Goal: Task Accomplishment & Management: Manage account settings

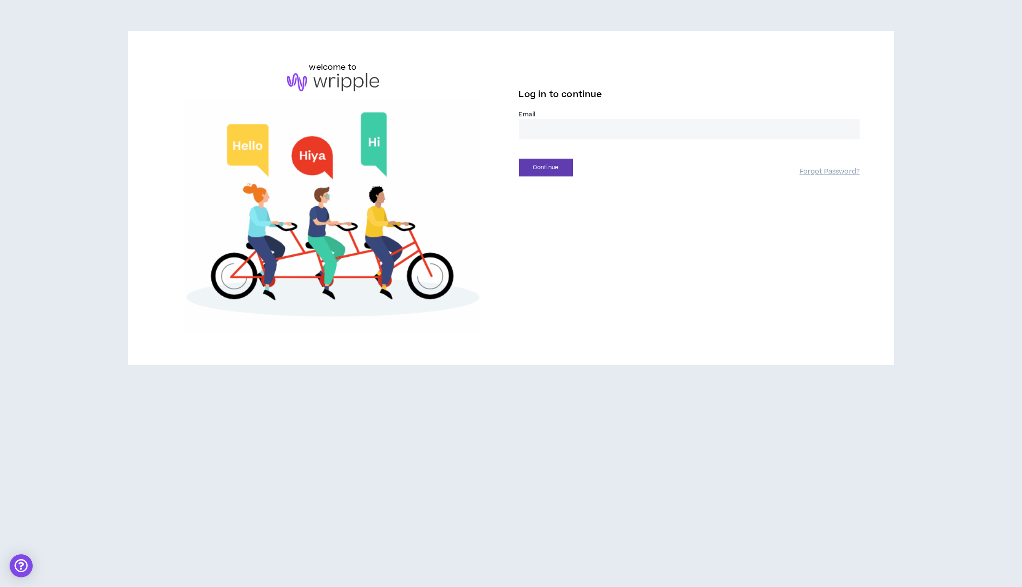
drag, startPoint x: 557, startPoint y: 116, endPoint x: 551, endPoint y: 138, distance: 22.5
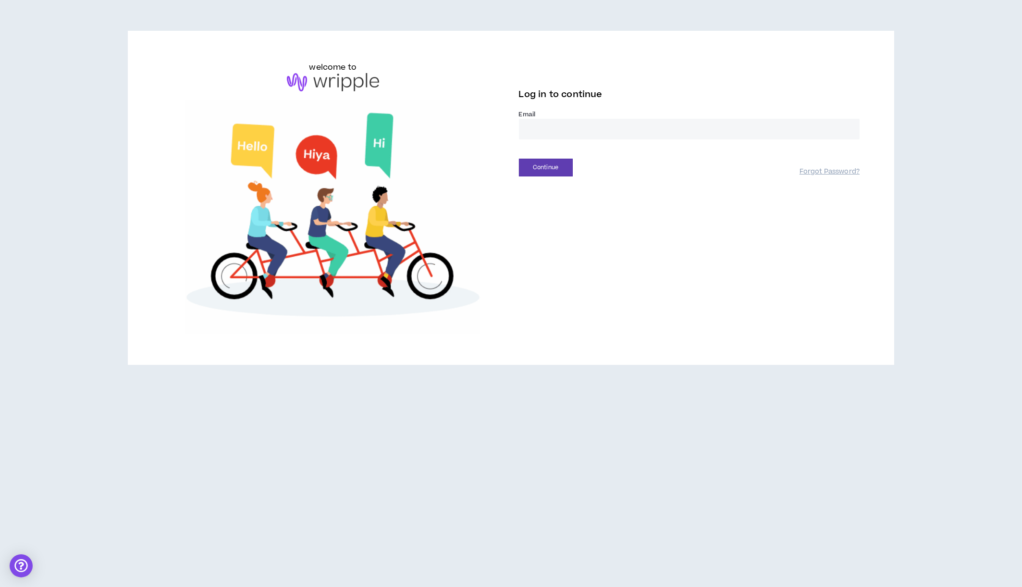
click at [558, 117] on label "Email *" at bounding box center [689, 114] width 341 height 9
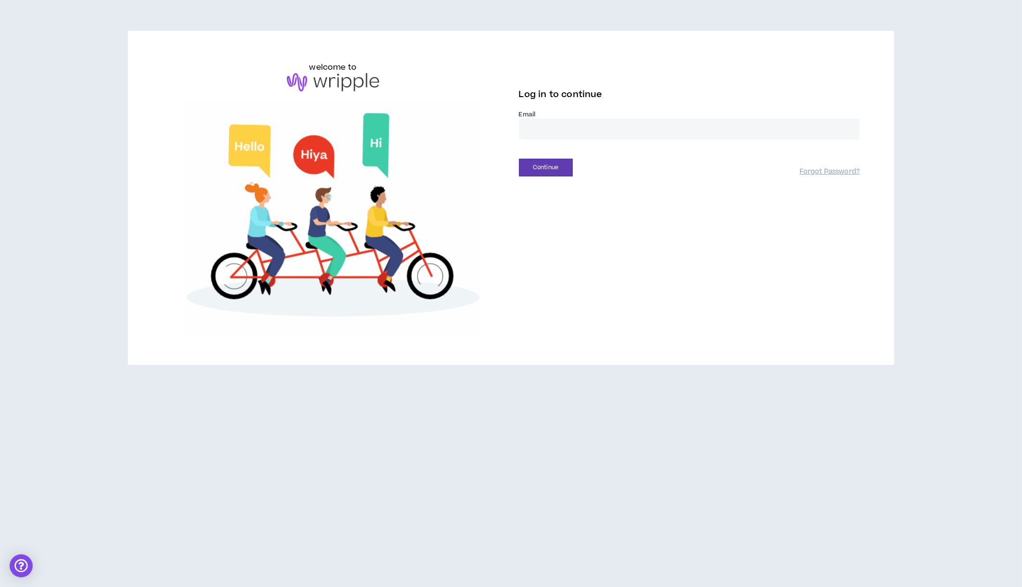
click at [554, 128] on input "email" at bounding box center [689, 129] width 341 height 21
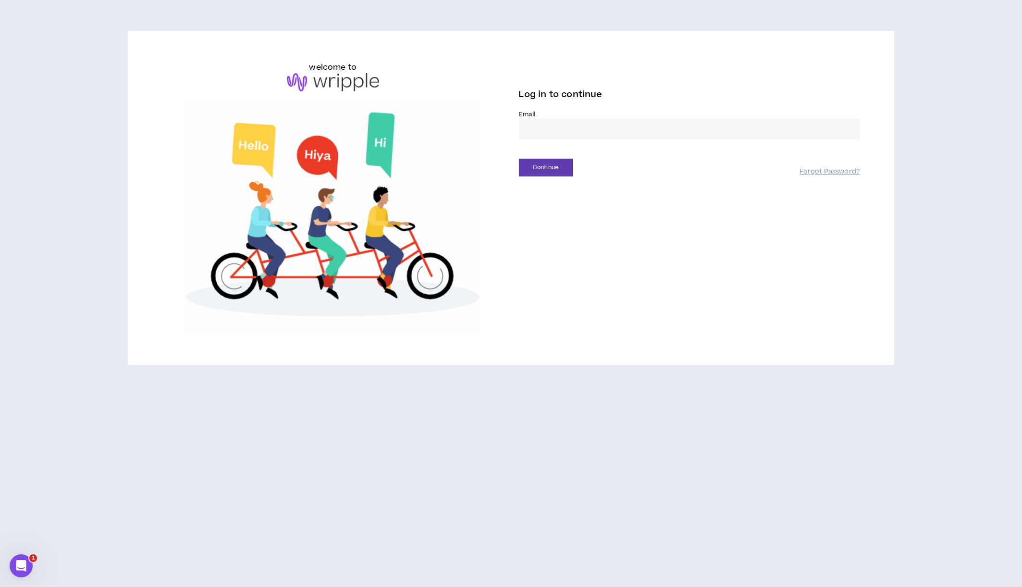
type input "**********"
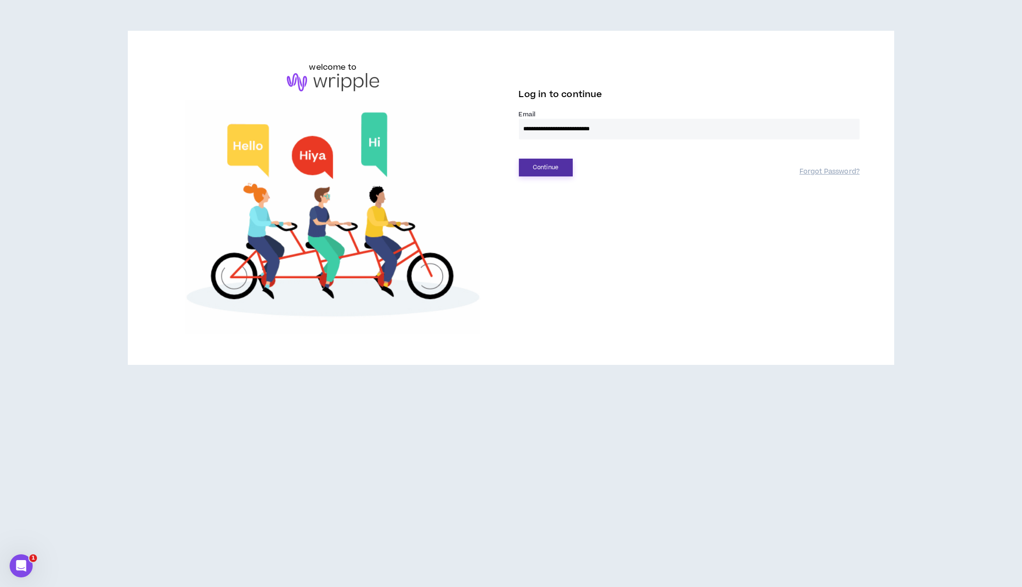
click at [555, 170] on button "Continue" at bounding box center [546, 168] width 54 height 18
click at [533, 217] on button "Login" at bounding box center [546, 211] width 54 height 18
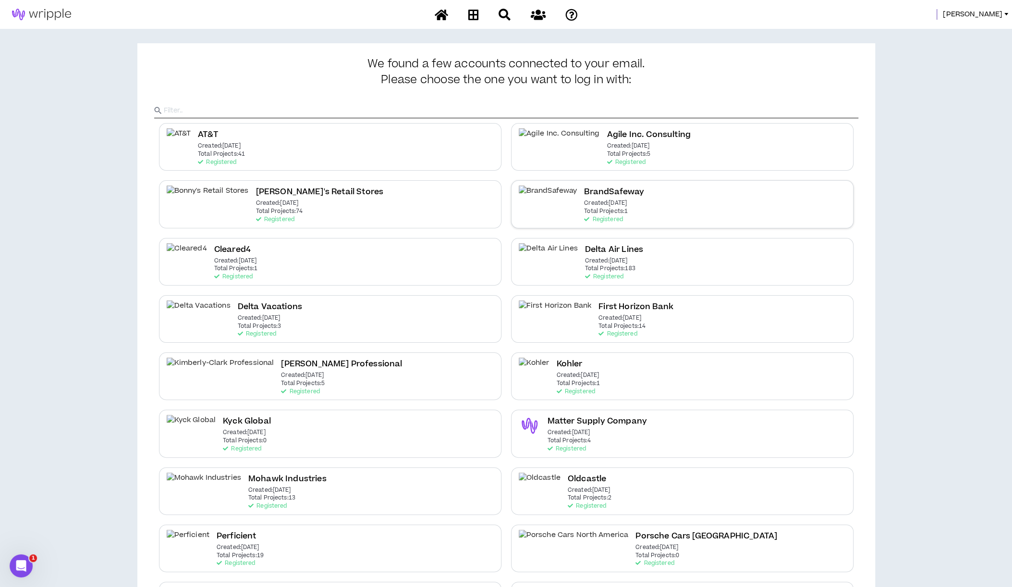
click at [598, 196] on h2 "BrandSafeway" at bounding box center [614, 191] width 60 height 13
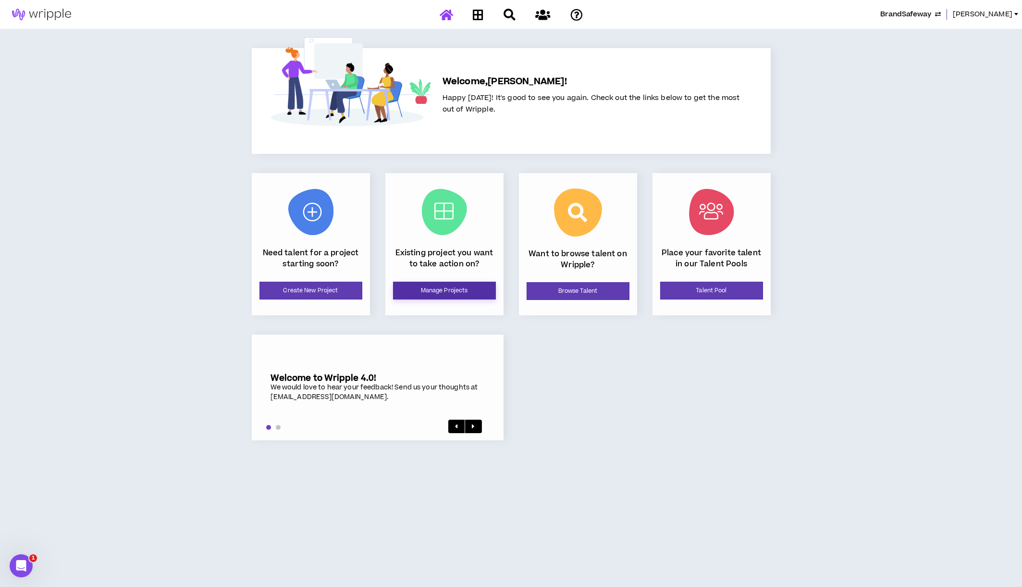
click at [443, 292] on link "Manage Projects" at bounding box center [444, 291] width 103 height 18
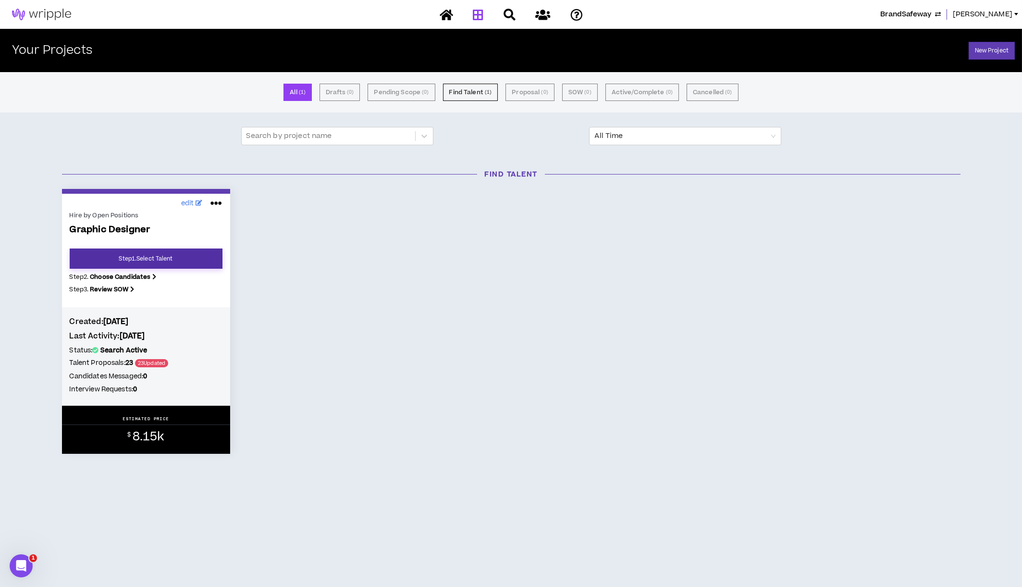
click at [144, 258] on link "Step 1 . Select Talent" at bounding box center [146, 258] width 153 height 20
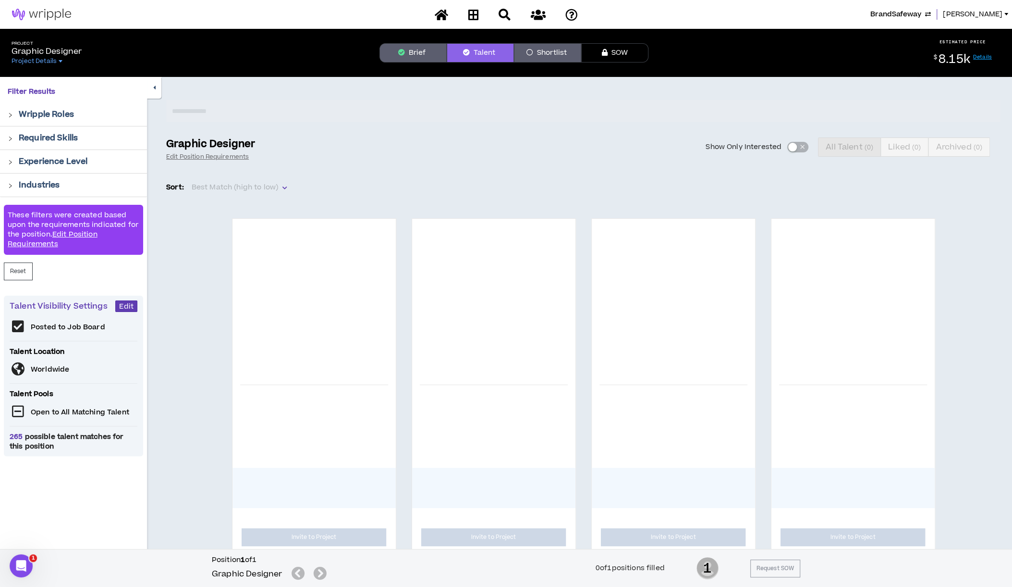
click at [413, 59] on button "Brief" at bounding box center [413, 52] width 67 height 19
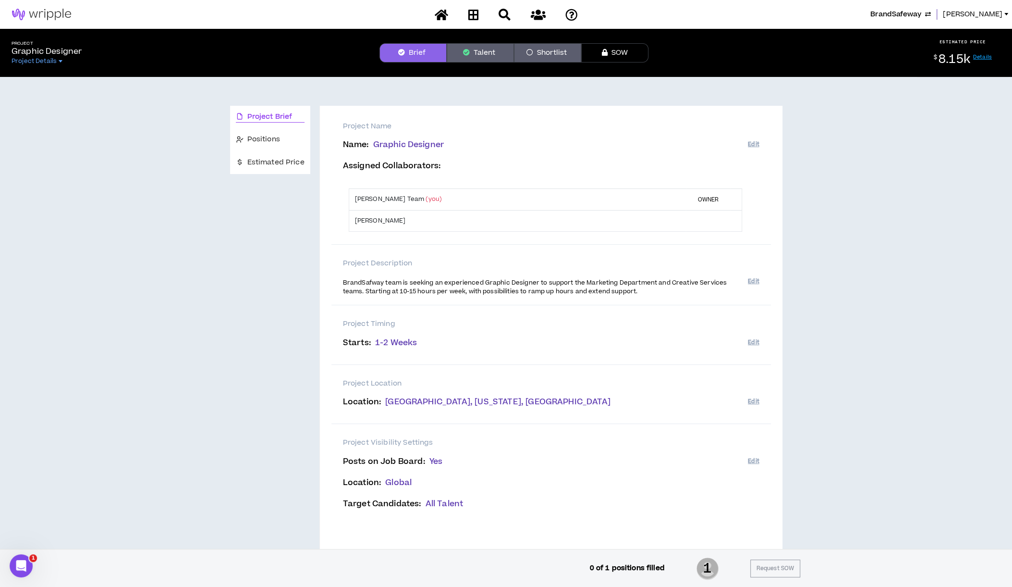
click at [921, 12] on span "BrandSafeway" at bounding box center [895, 14] width 51 height 11
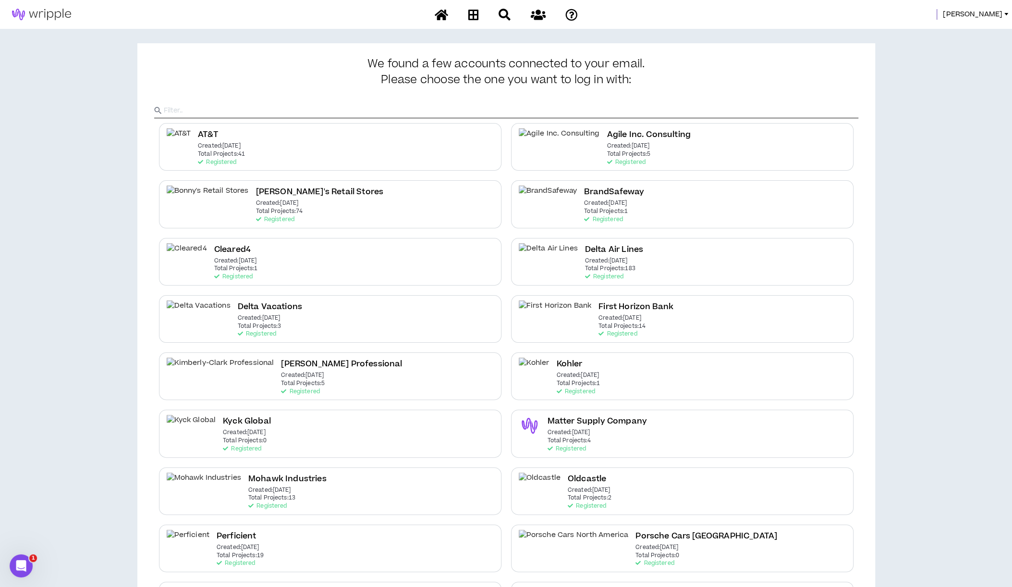
click at [584, 198] on h2 "BrandSafeway" at bounding box center [614, 191] width 60 height 13
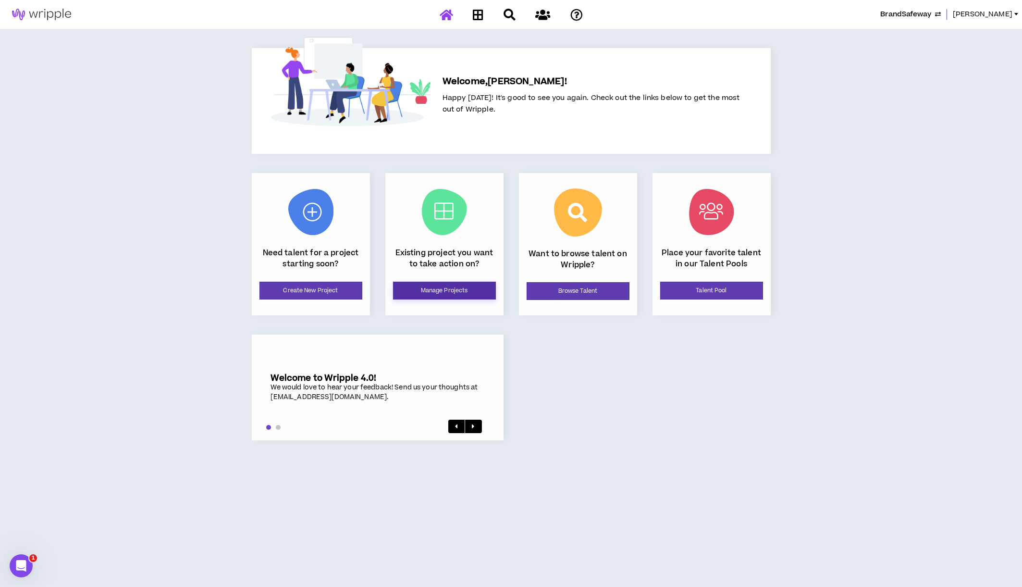
click at [471, 294] on link "Manage Projects" at bounding box center [444, 291] width 103 height 18
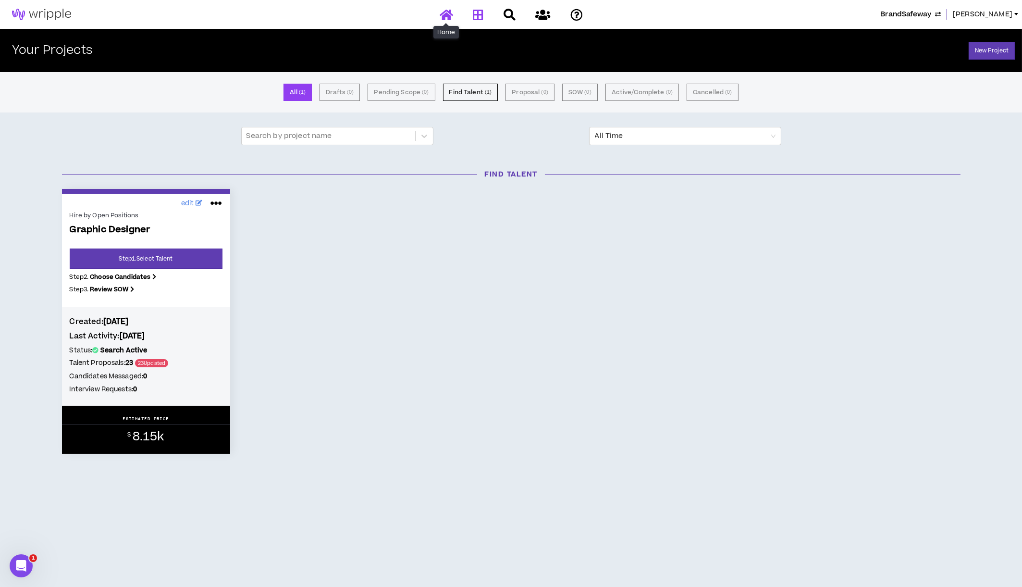
click at [448, 16] on icon at bounding box center [446, 15] width 13 height 12
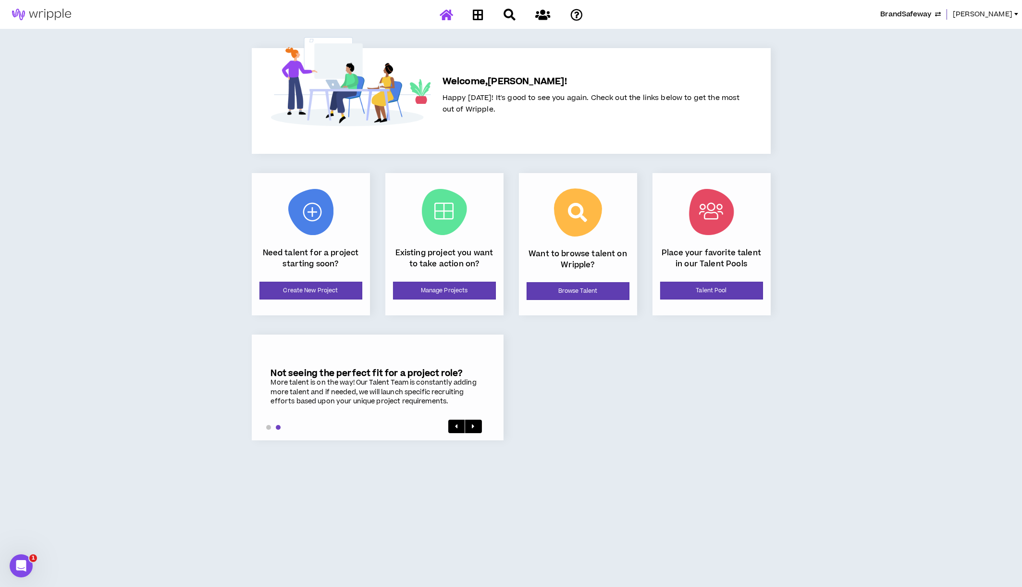
click at [975, 15] on span "[PERSON_NAME]" at bounding box center [983, 14] width 60 height 11
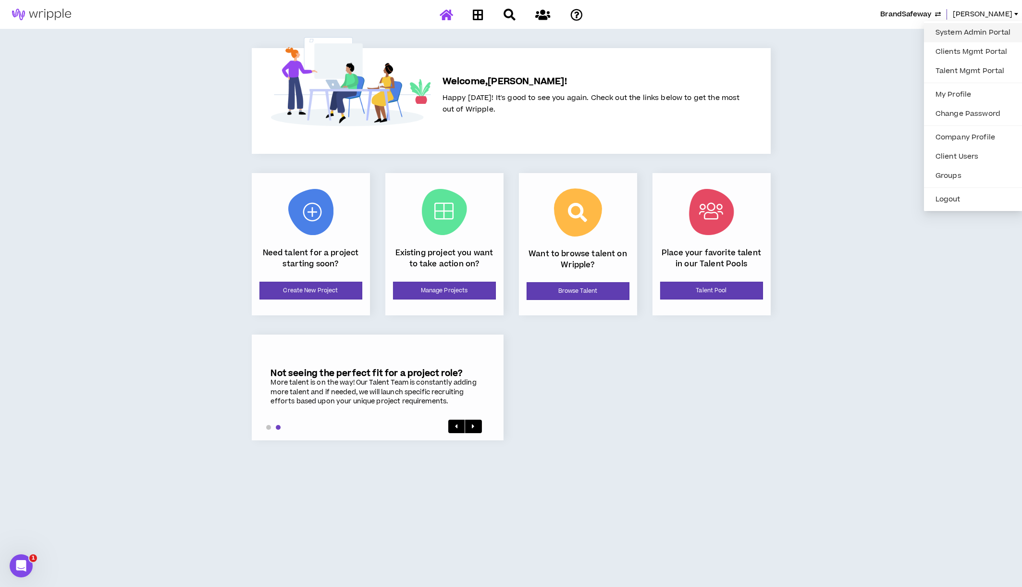
click at [970, 37] on link "System Admin Portal" at bounding box center [973, 32] width 87 height 14
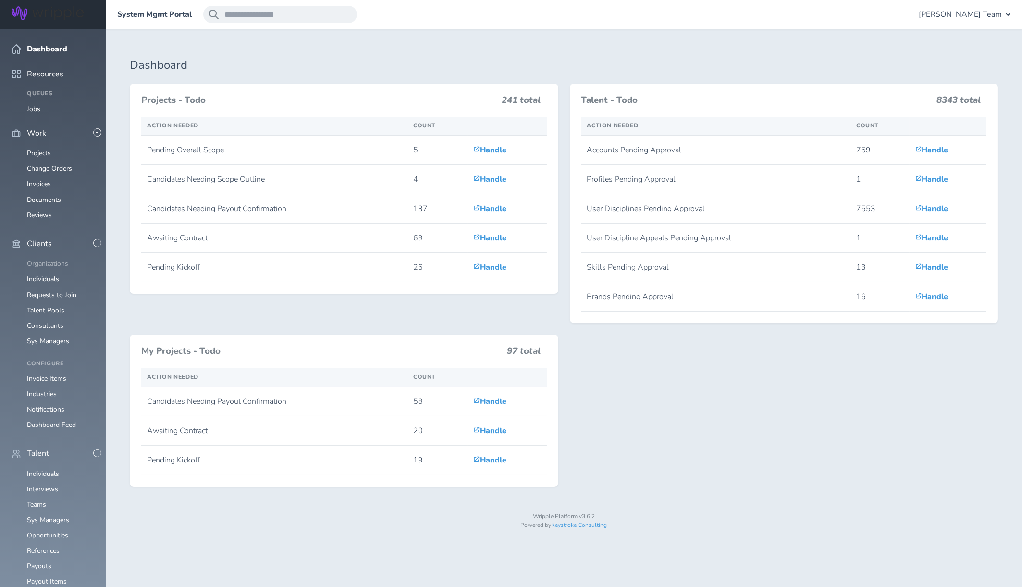
click at [52, 259] on link "Organizations" at bounding box center [47, 263] width 41 height 9
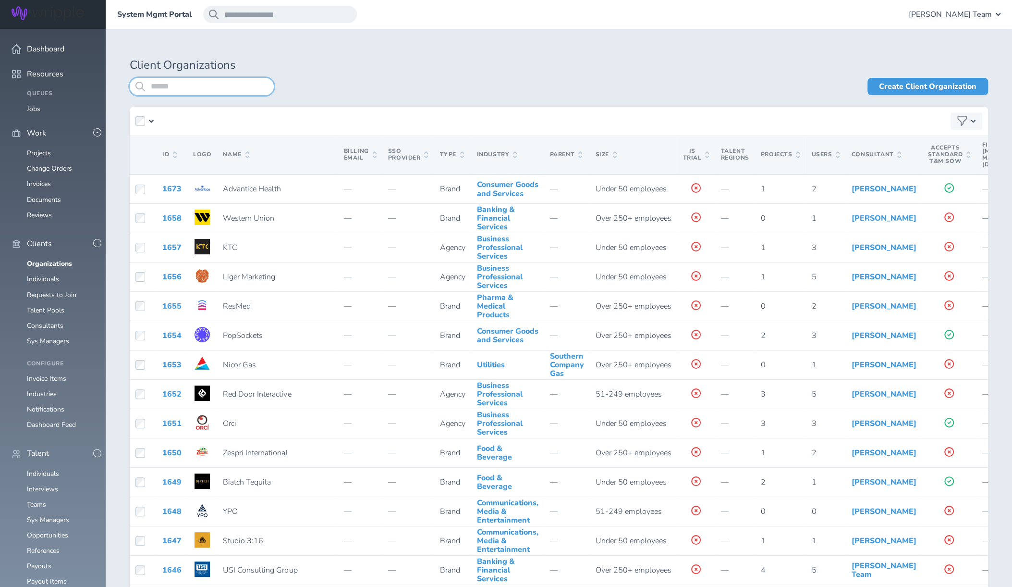
click at [204, 85] on input "search" at bounding box center [202, 86] width 144 height 17
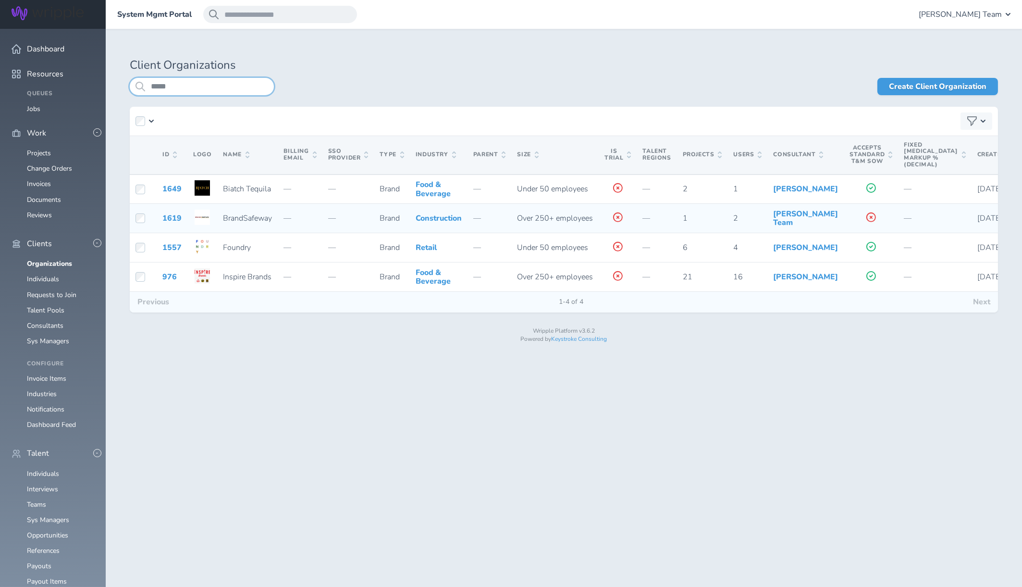
type input "*****"
click at [173, 223] on link "1619" at bounding box center [171, 218] width 19 height 11
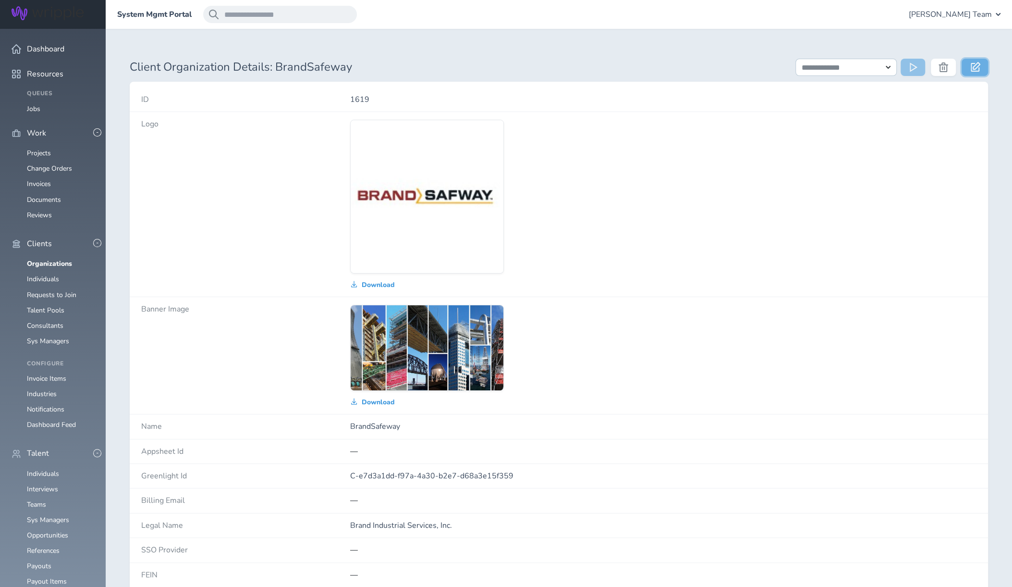
click at [978, 69] on icon at bounding box center [976, 67] width 10 height 10
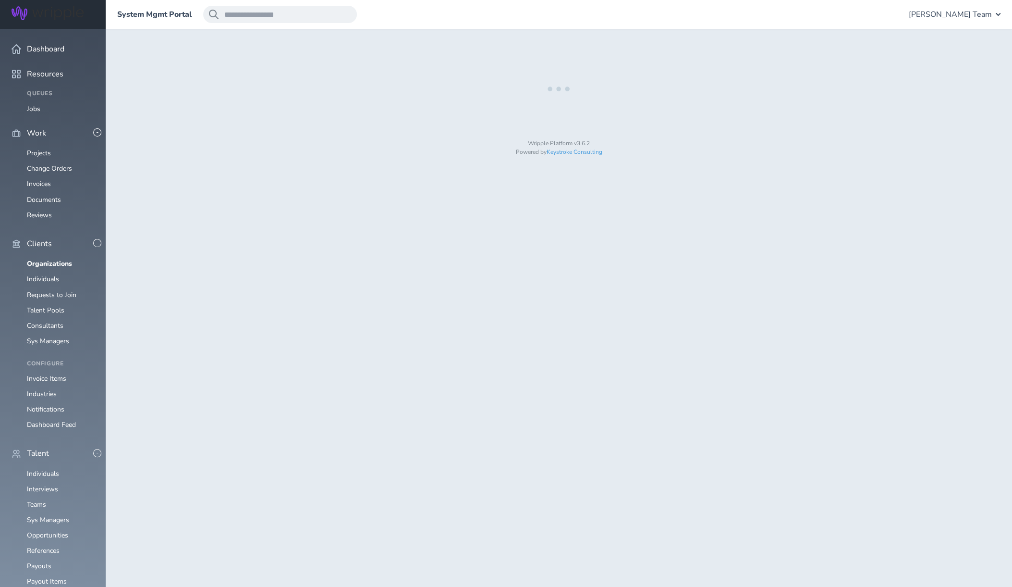
select select "**********"
select select "*"
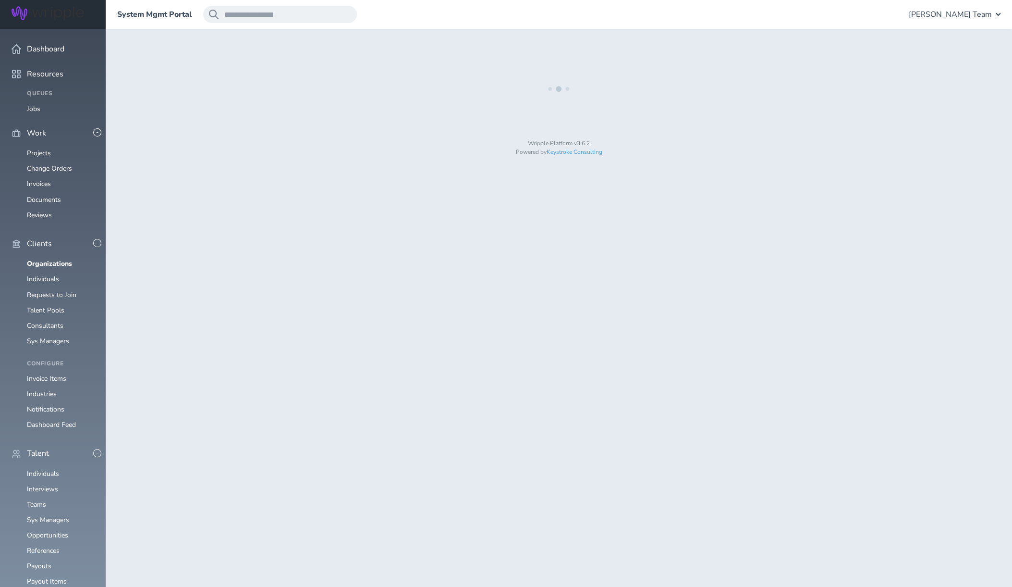
select select "**"
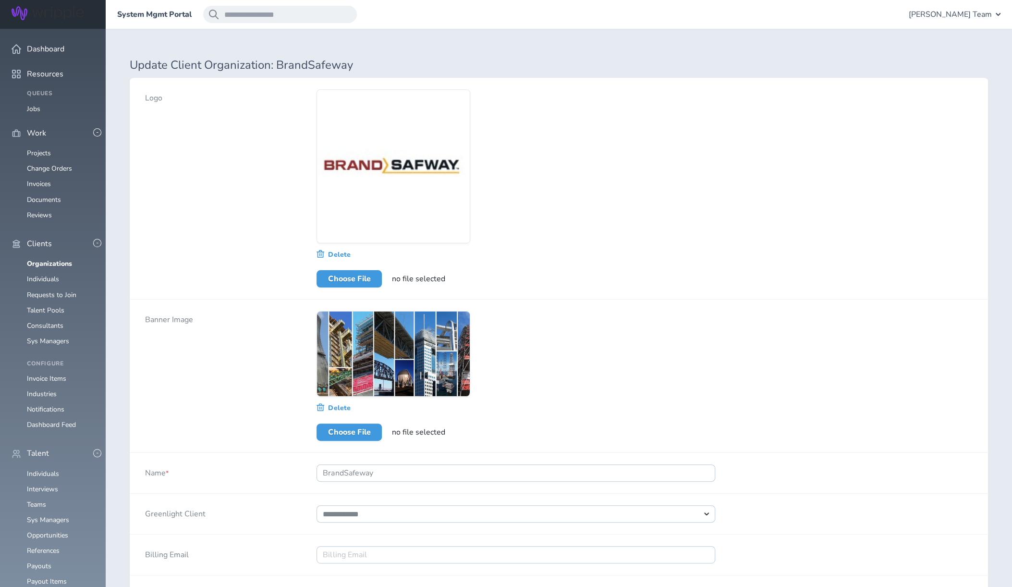
select select "*****"
select select "**"
click at [360, 471] on input "BrandSafeway" at bounding box center [516, 472] width 399 height 17
type input "BrandSafway"
click at [360, 515] on select "**********" at bounding box center [516, 513] width 398 height 17
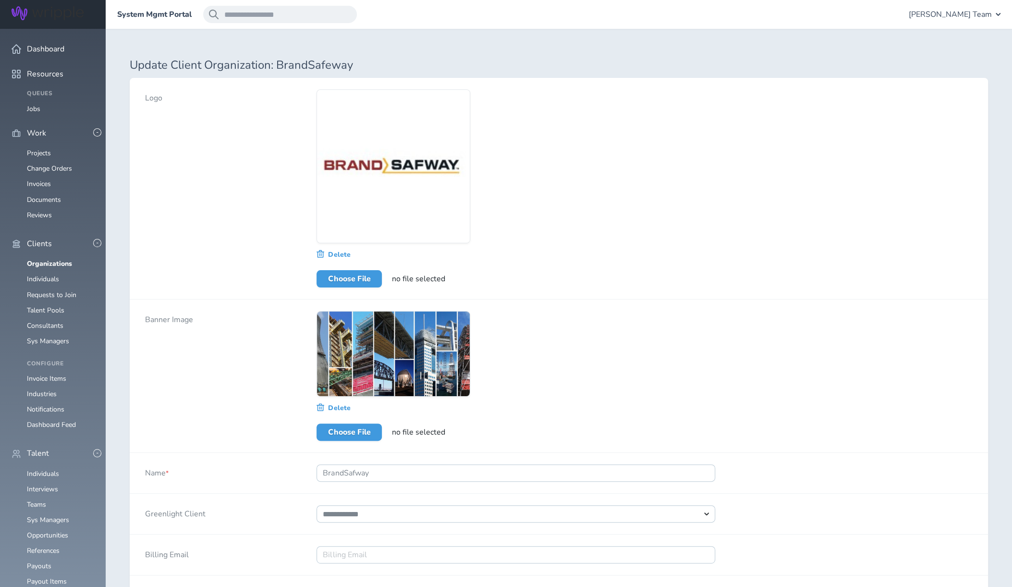
click at [843, 430] on div "Delete Choose File no file selected" at bounding box center [644, 375] width 687 height 153
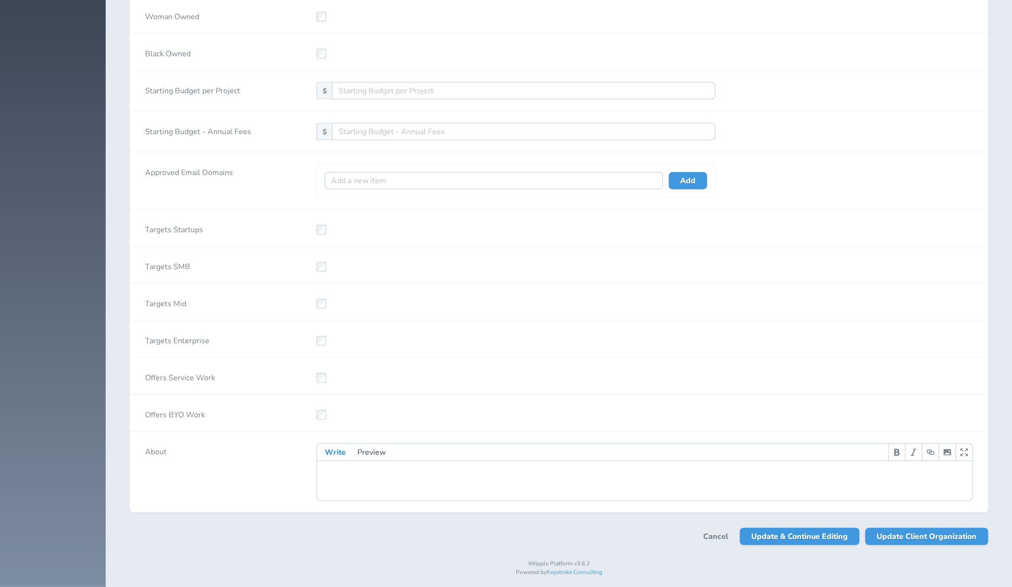
scroll to position [1740, 0]
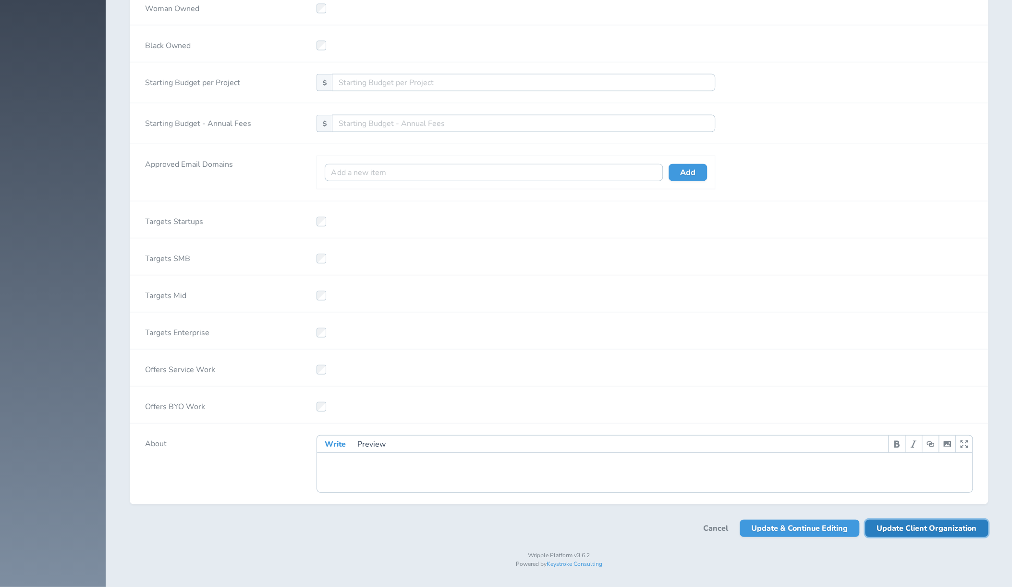
click at [905, 532] on span "Update Client Organization" at bounding box center [927, 527] width 100 height 17
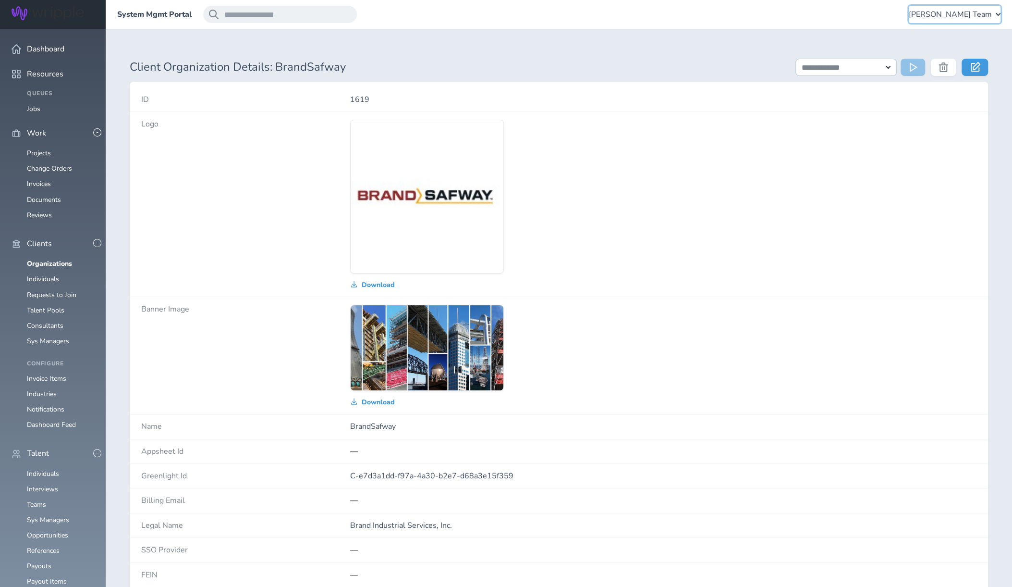
click at [958, 12] on span "Lauren-Bridget Team" at bounding box center [950, 14] width 83 height 9
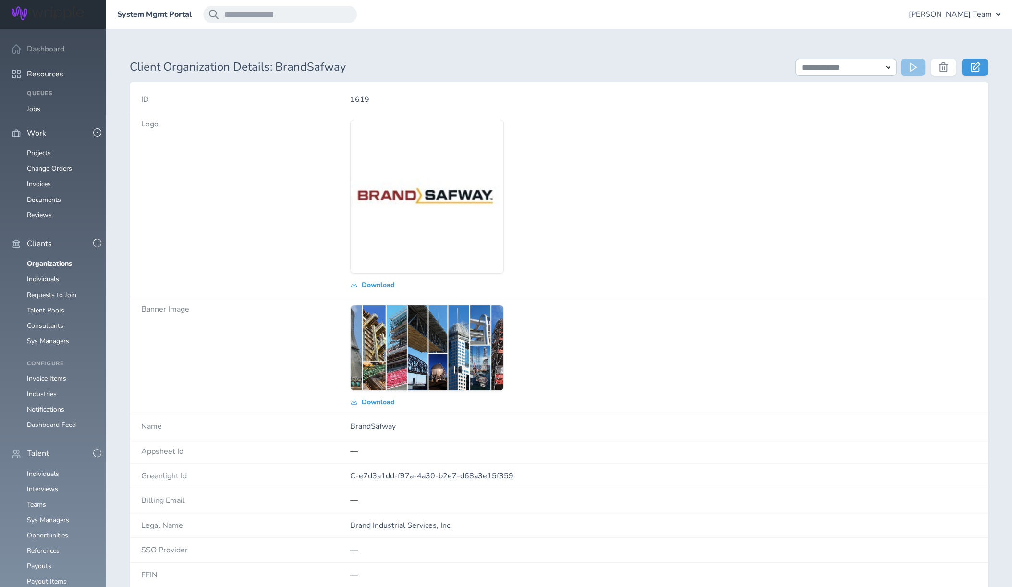
click at [47, 48] on span "Dashboard" at bounding box center [45, 49] width 37 height 9
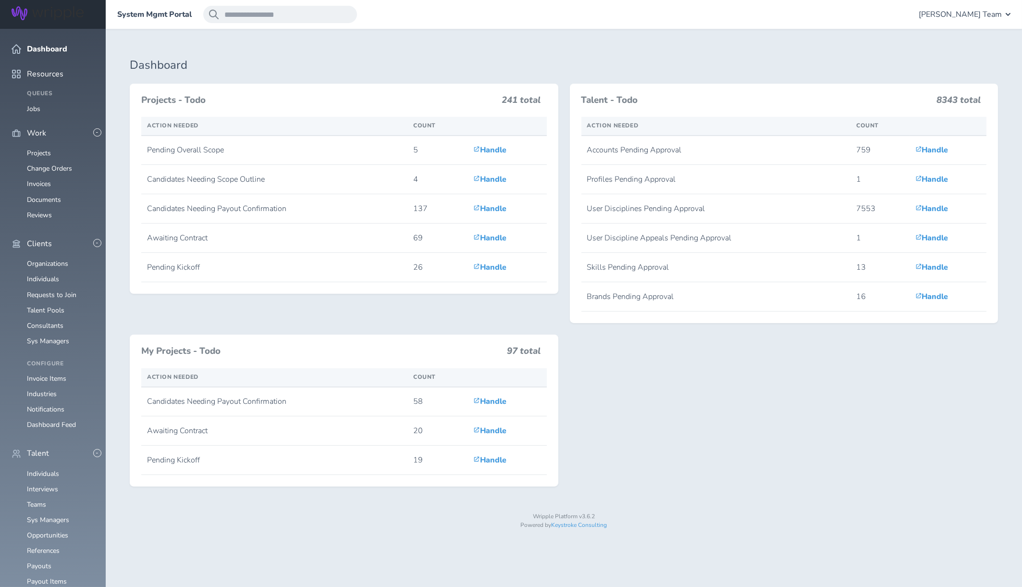
click at [1013, 15] on div "System Mgmt Portal Lauren-Bridget Team" at bounding box center [564, 14] width 916 height 29
click at [1004, 13] on div "Lauren-Bridget Team" at bounding box center [965, 14] width 92 height 17
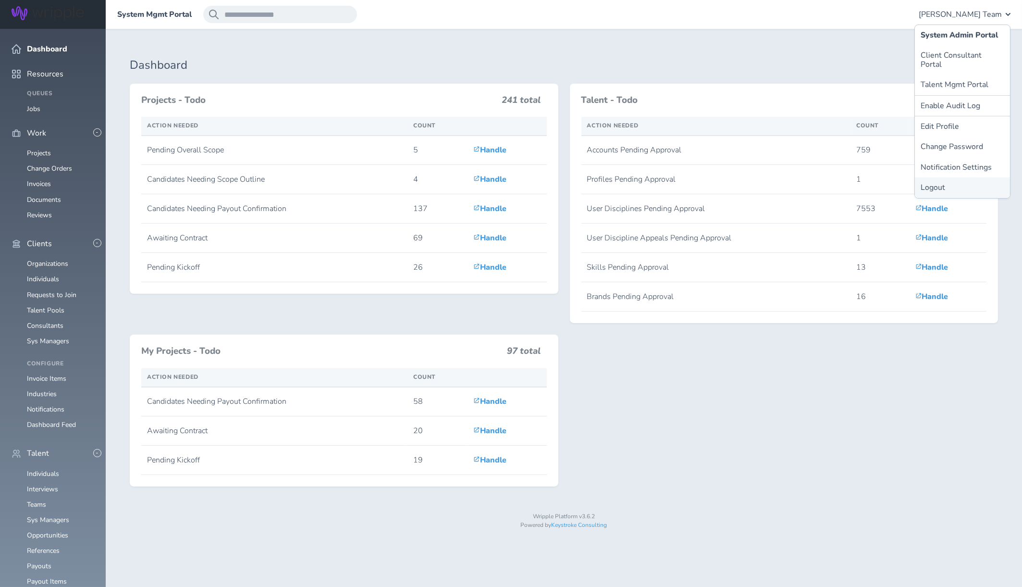
click at [966, 177] on link "Logout" at bounding box center [962, 187] width 95 height 20
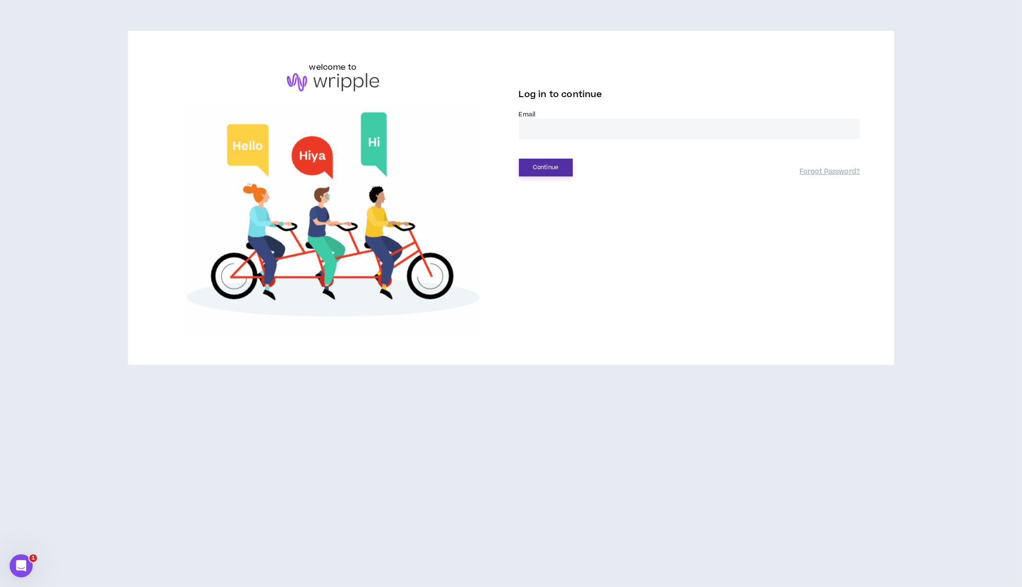
click at [559, 166] on button "Continue" at bounding box center [546, 168] width 54 height 18
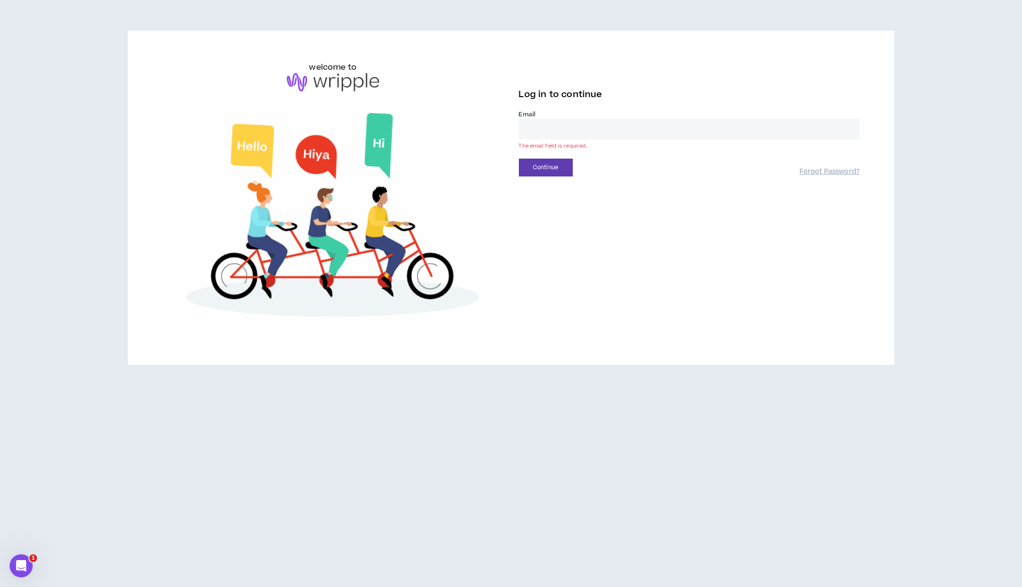
click at [606, 131] on input "email" at bounding box center [689, 129] width 341 height 21
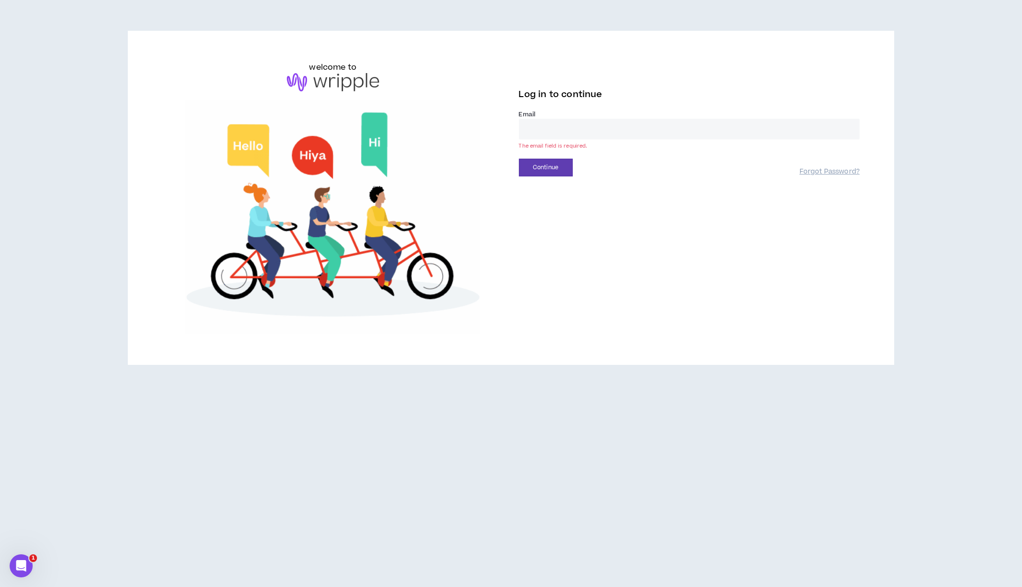
type input "**********"
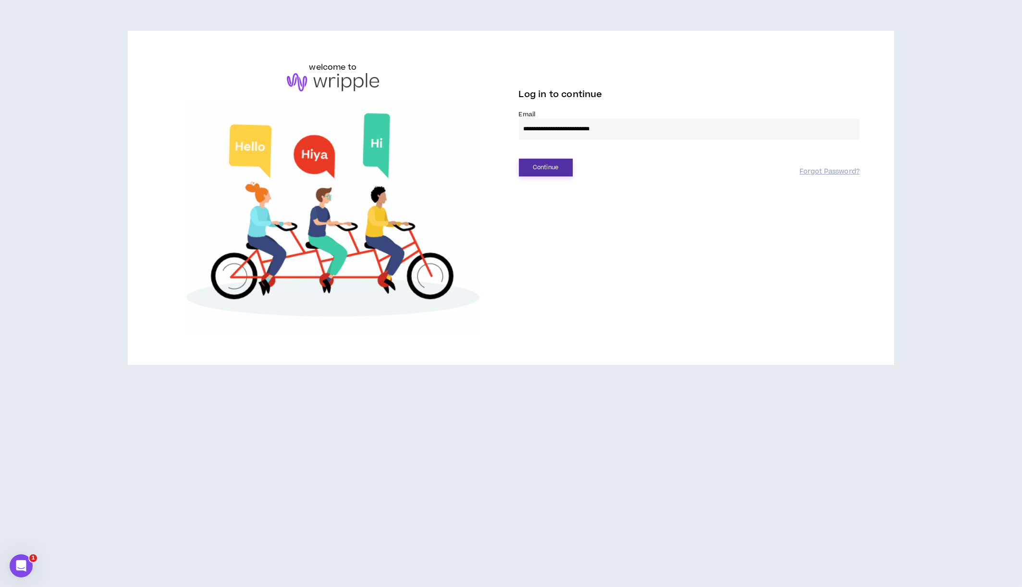
click at [536, 171] on button "Continue" at bounding box center [546, 168] width 54 height 18
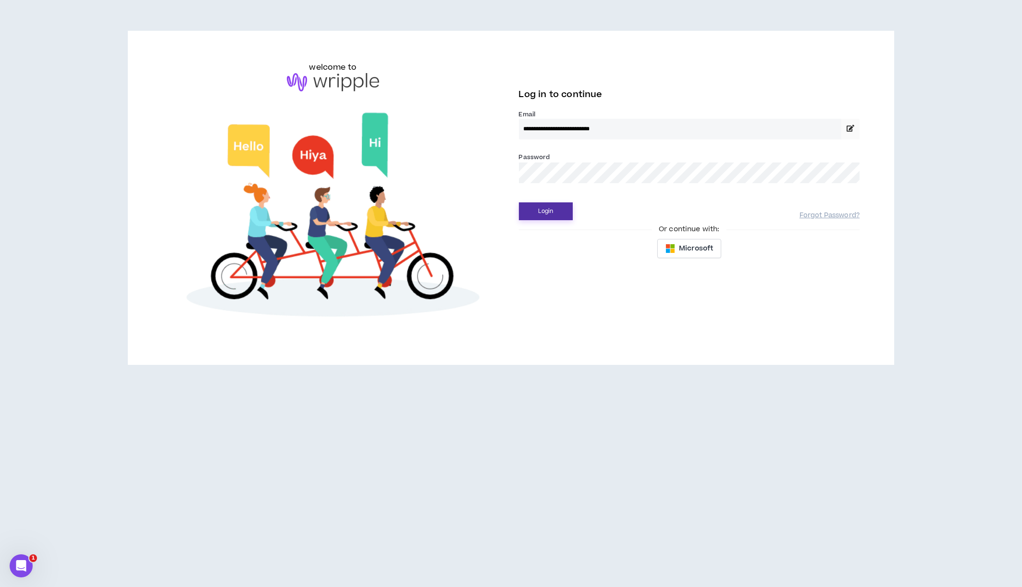
click at [548, 213] on button "Login" at bounding box center [546, 211] width 54 height 18
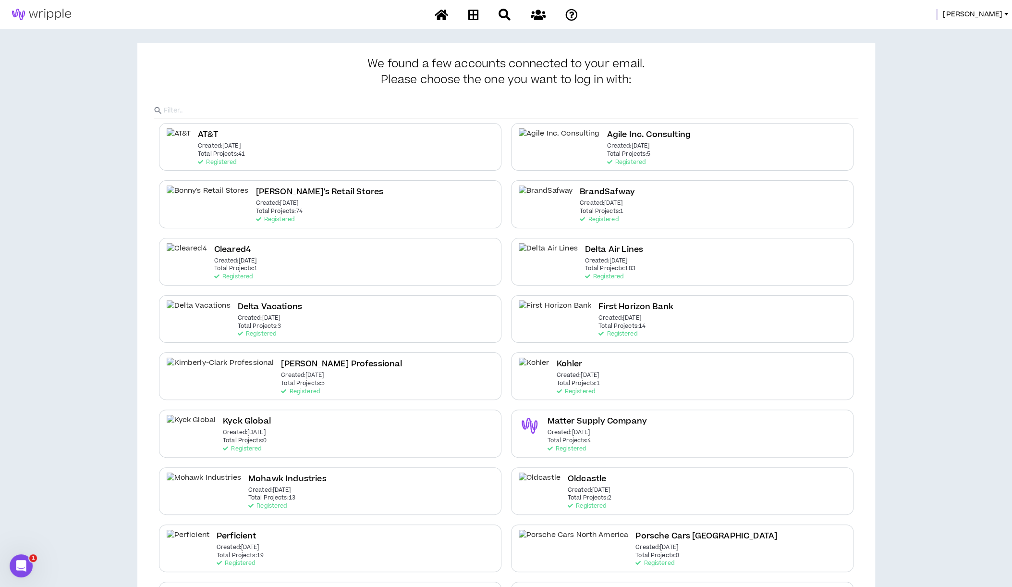
drag, startPoint x: 828, startPoint y: 2, endPoint x: 710, endPoint y: 16, distance: 119.5
click at [710, 16] on div "[PERSON_NAME]" at bounding box center [801, 14] width 422 height 11
